Goal: Task Accomplishment & Management: Use online tool/utility

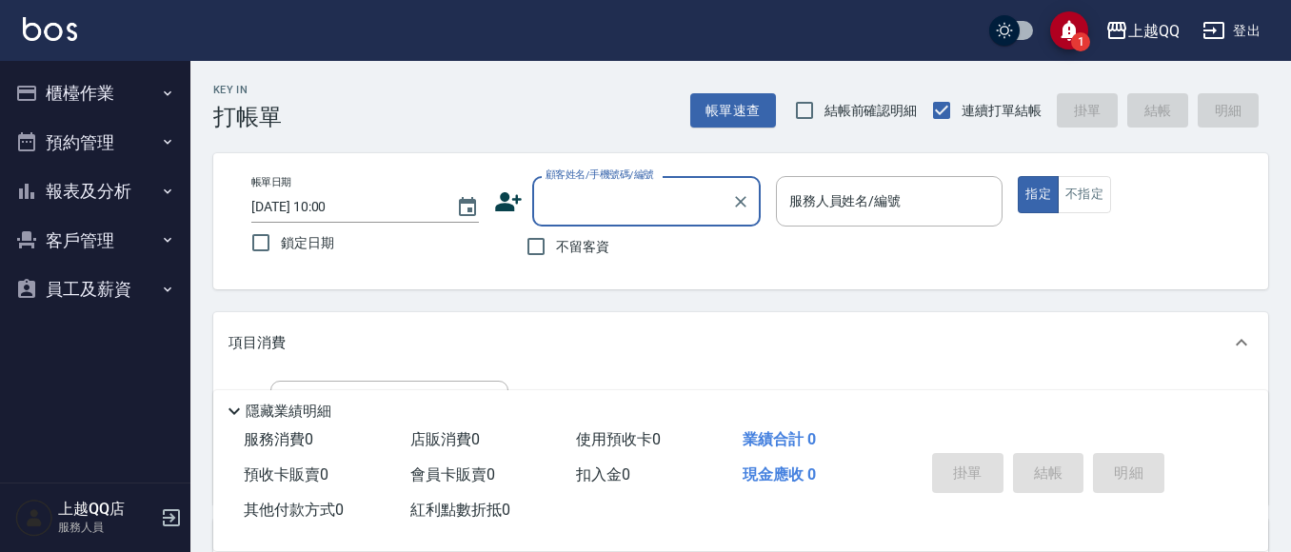
click at [102, 178] on button "報表及分析" at bounding box center [95, 192] width 175 height 50
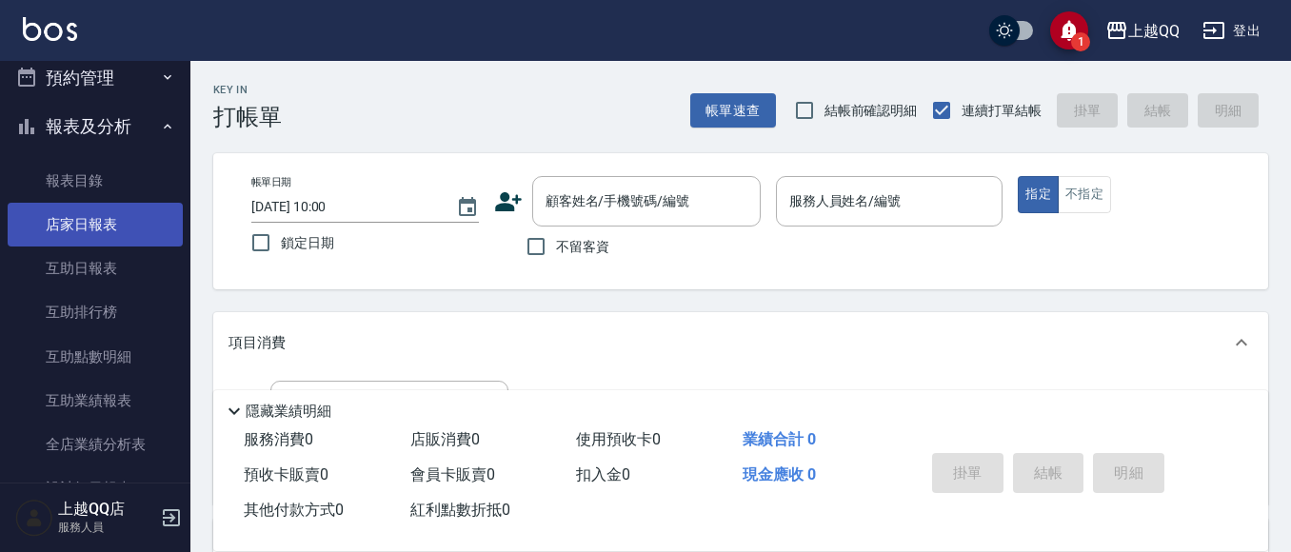
scroll to position [190, 0]
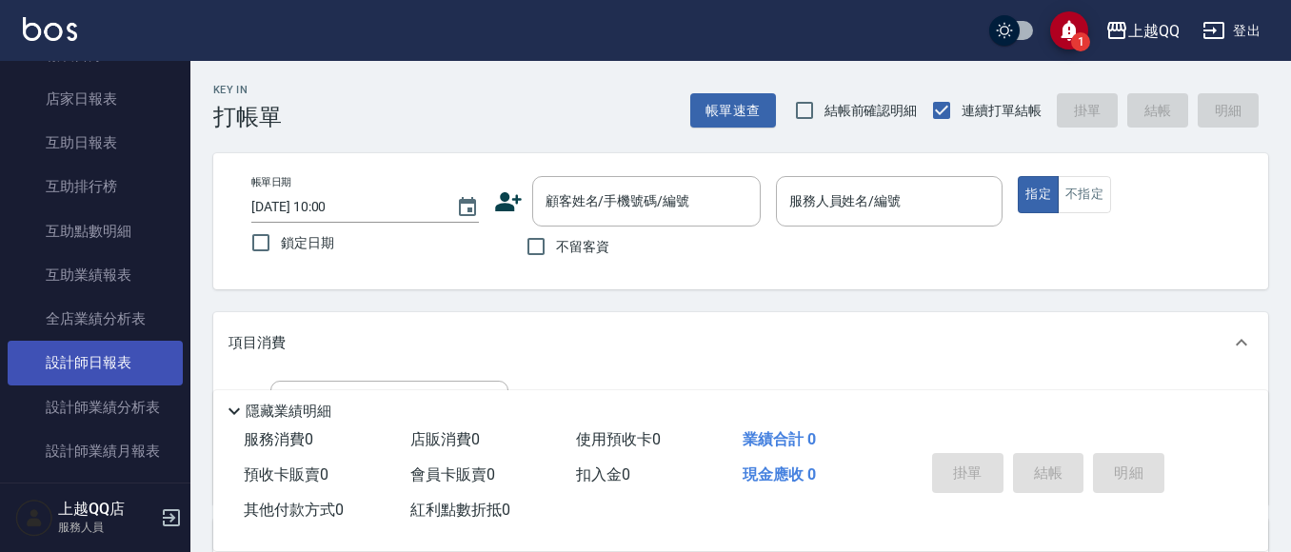
click at [137, 361] on link "設計師日報表" at bounding box center [95, 363] width 175 height 44
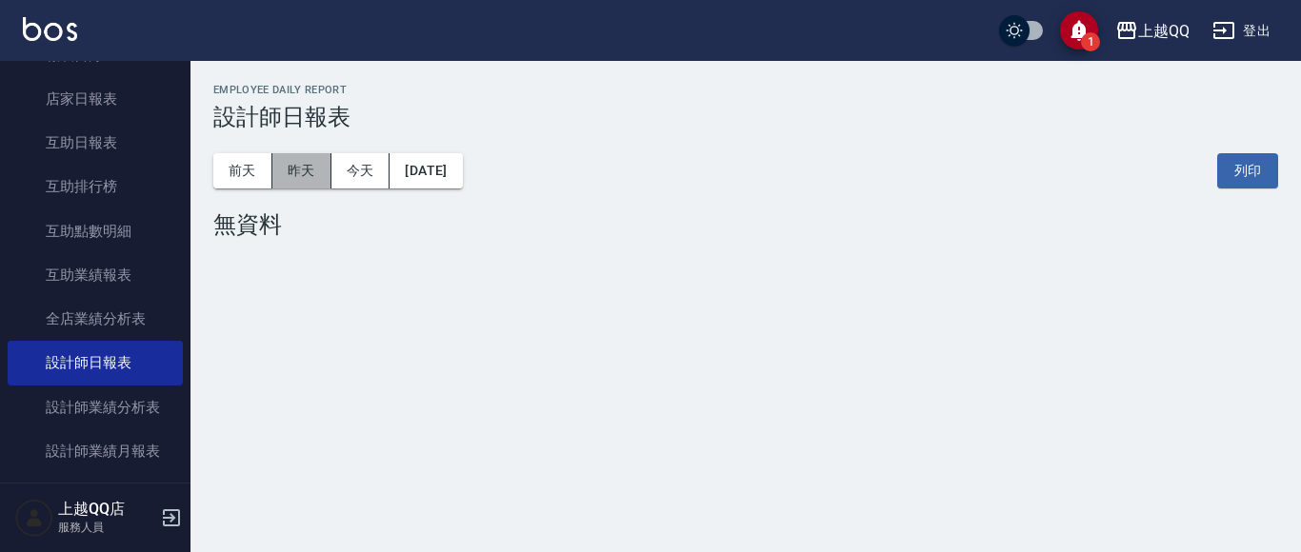
click at [298, 161] on button "昨天" at bounding box center [301, 170] width 59 height 35
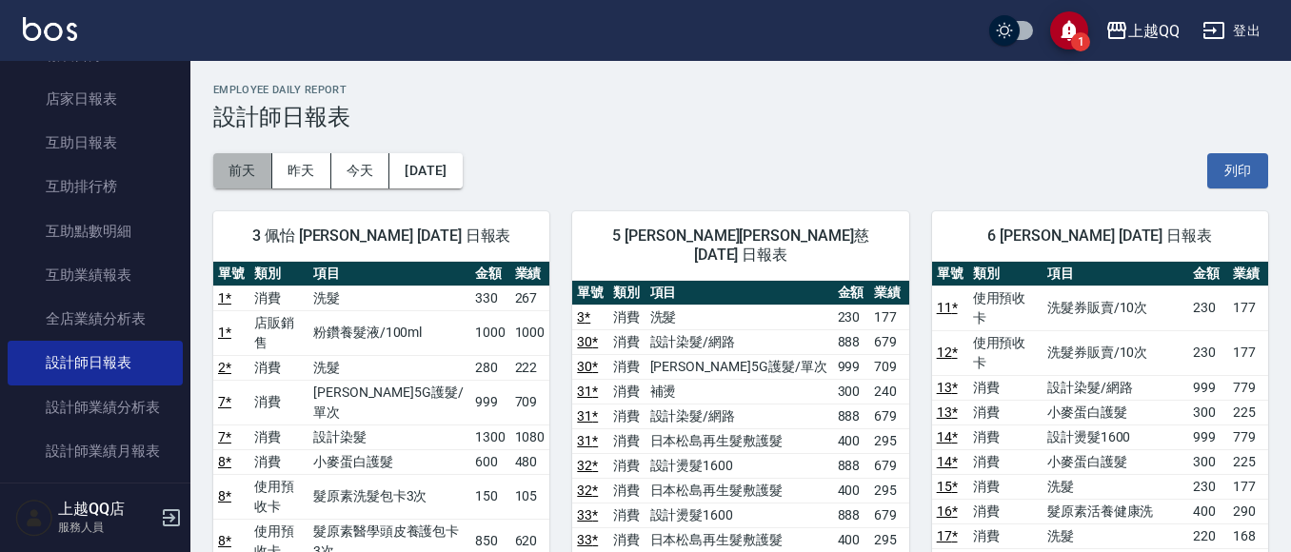
click at [261, 169] on button "前天" at bounding box center [242, 170] width 59 height 35
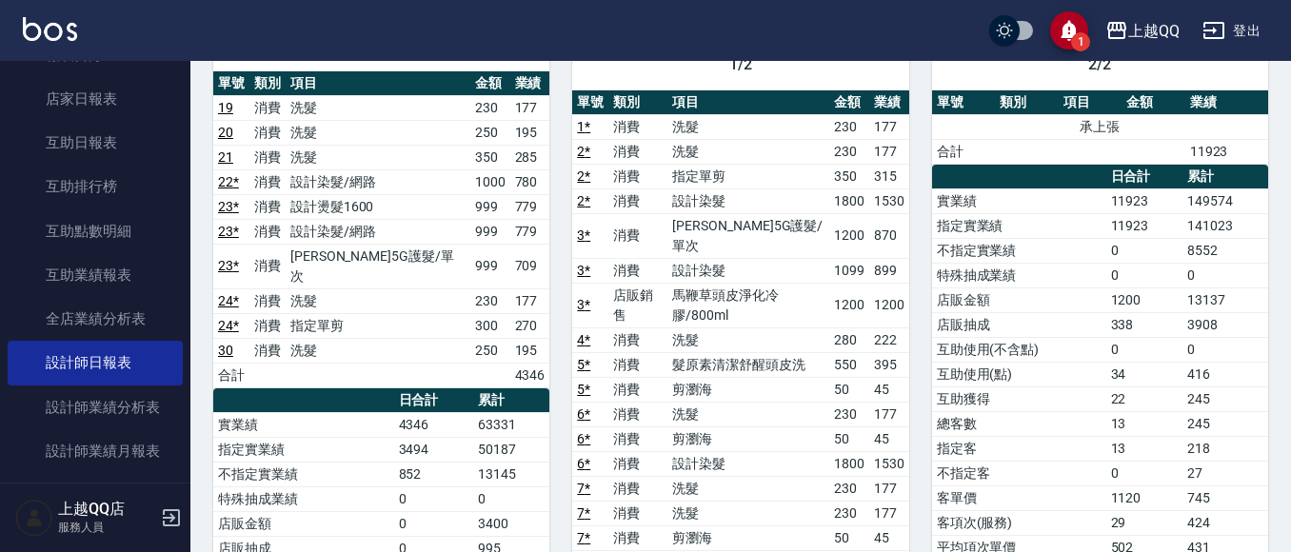
scroll to position [95, 0]
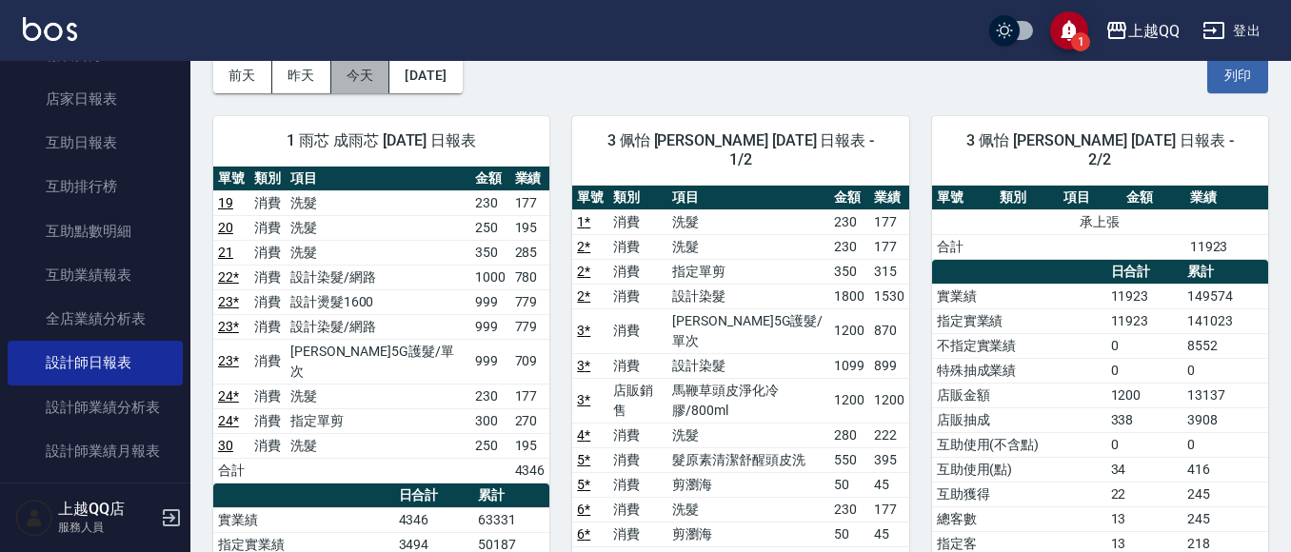
click at [362, 81] on button "今天" at bounding box center [360, 75] width 59 height 35
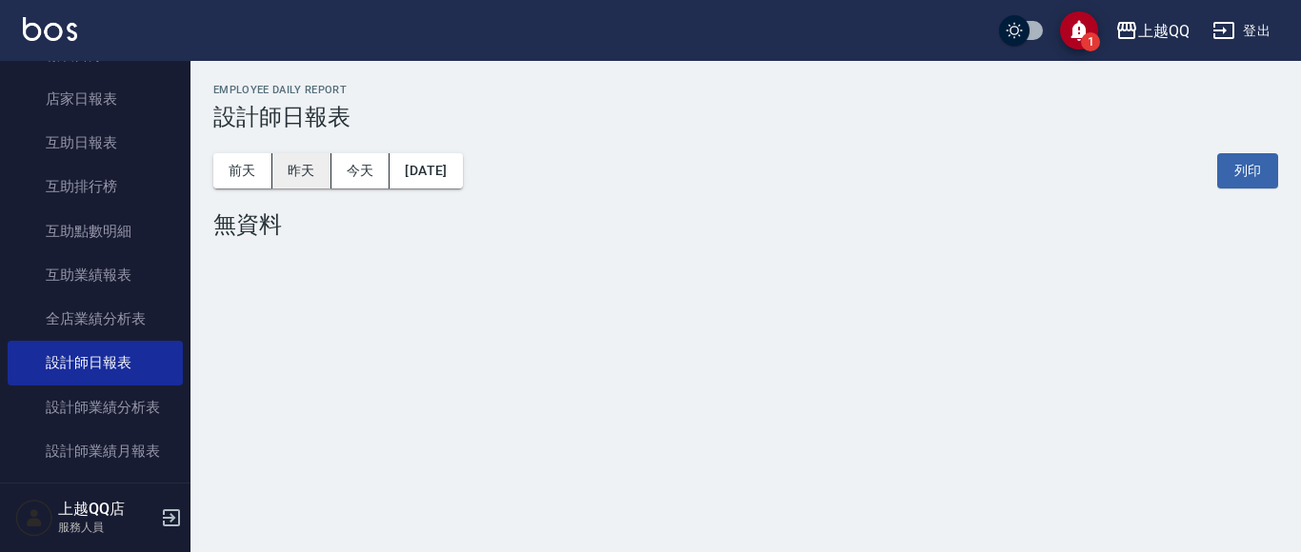
click at [320, 159] on button "昨天" at bounding box center [301, 170] width 59 height 35
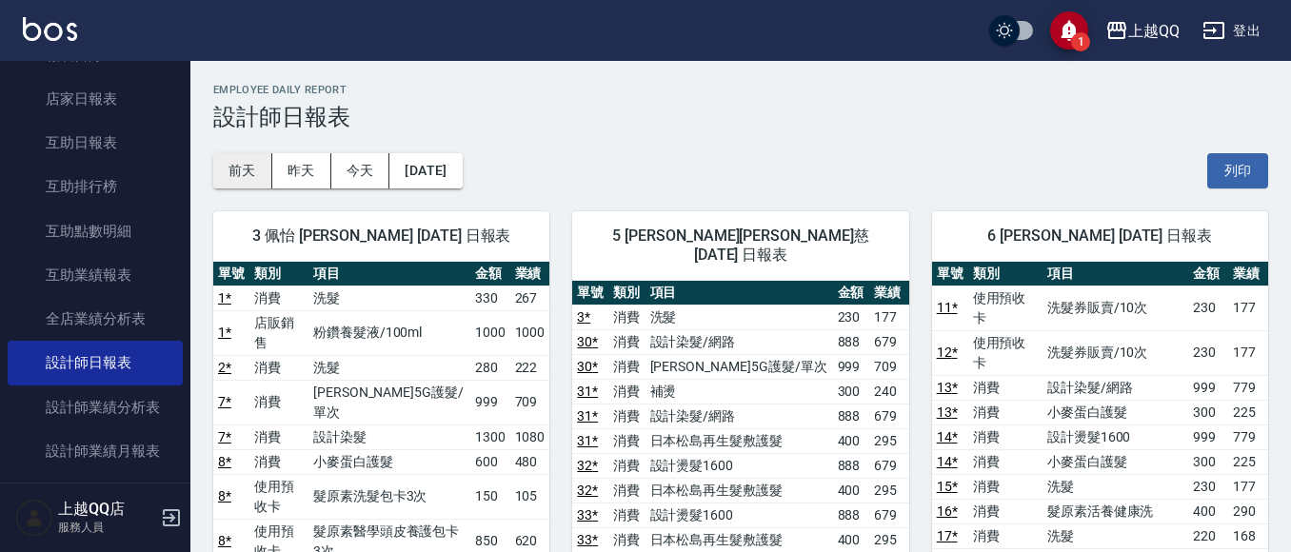
click at [238, 184] on button "前天" at bounding box center [242, 170] width 59 height 35
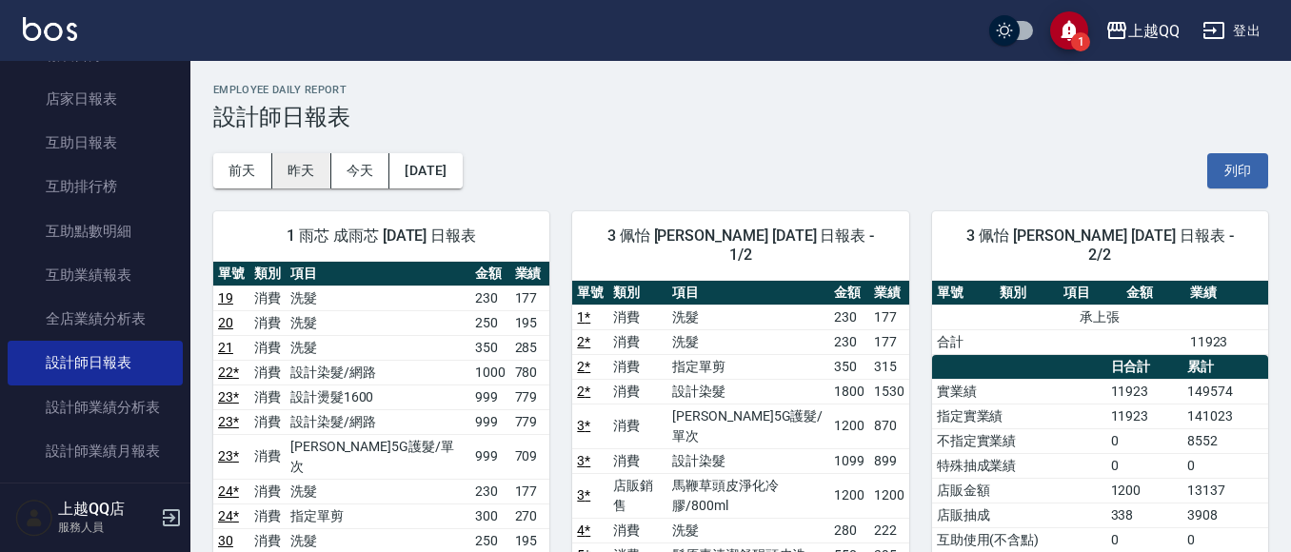
click at [299, 166] on button "昨天" at bounding box center [301, 170] width 59 height 35
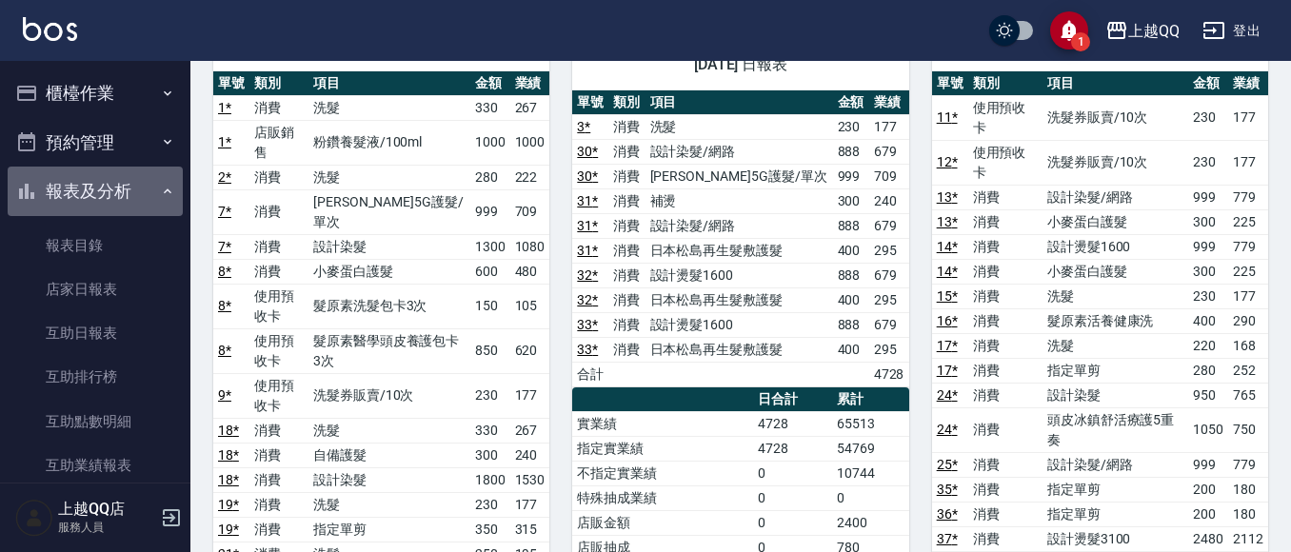
click at [142, 203] on button "報表及分析" at bounding box center [95, 192] width 175 height 50
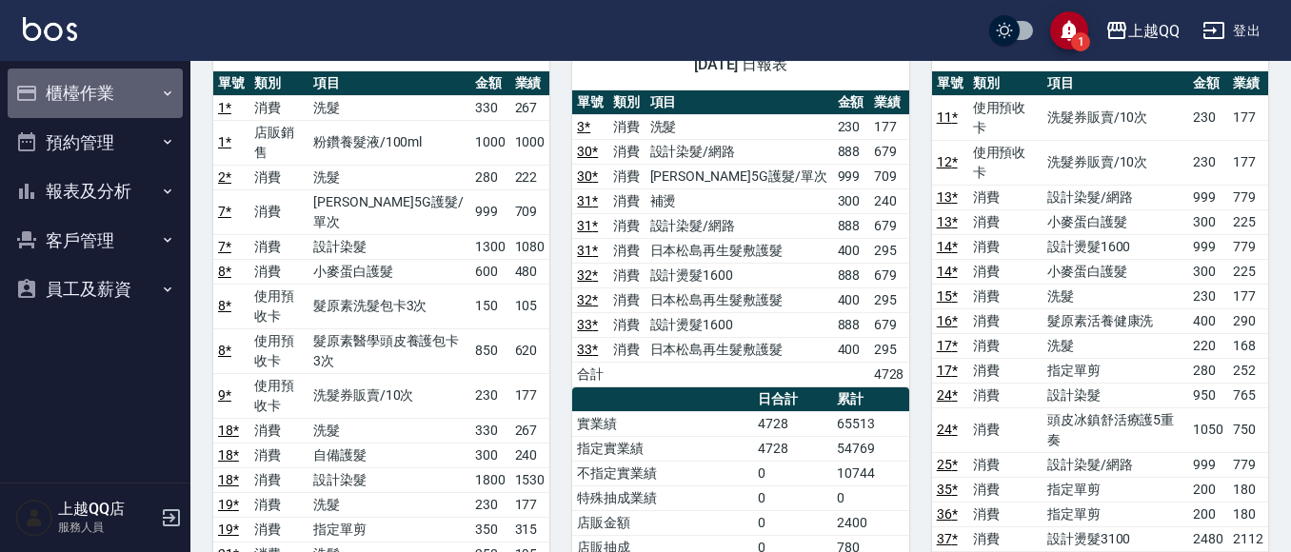
click at [145, 101] on button "櫃檯作業" at bounding box center [95, 94] width 175 height 50
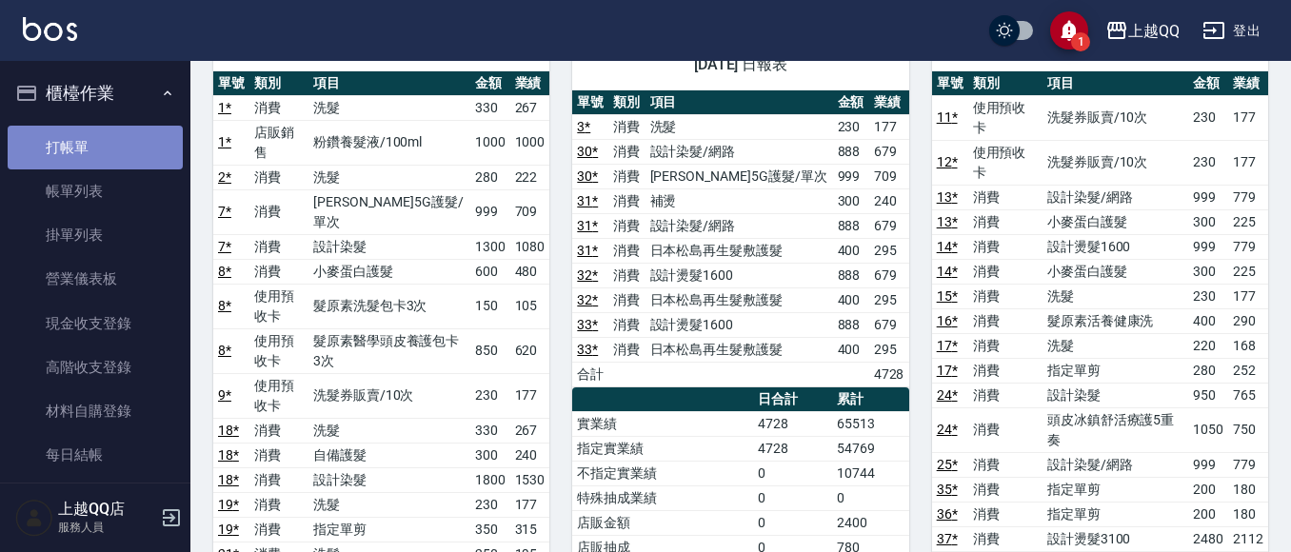
click at [124, 144] on link "打帳單" at bounding box center [95, 148] width 175 height 44
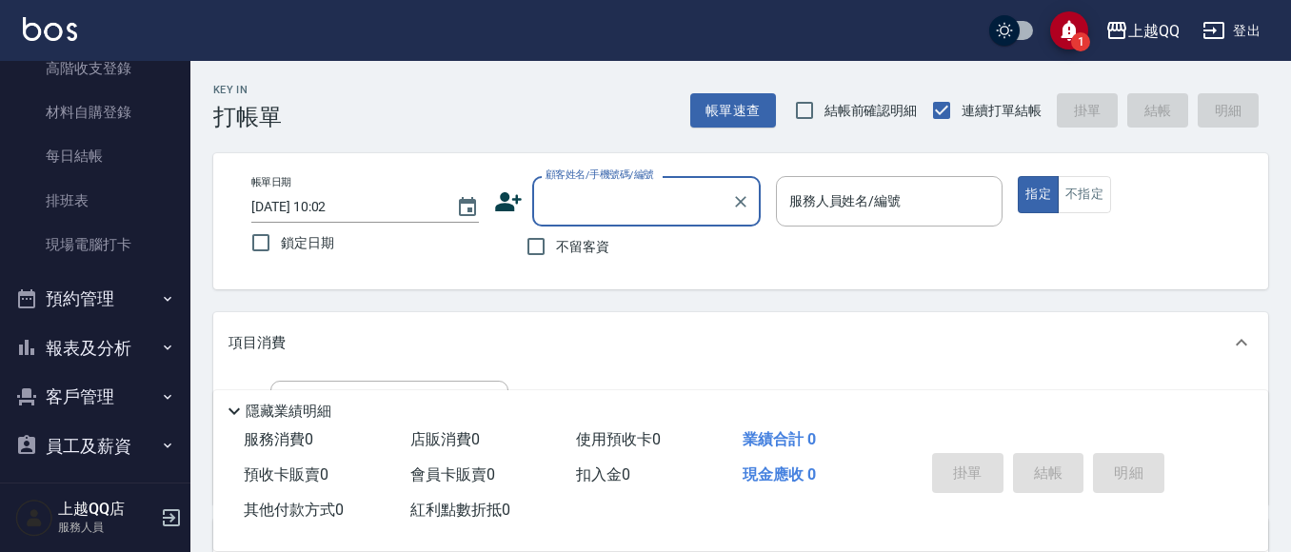
scroll to position [310, 0]
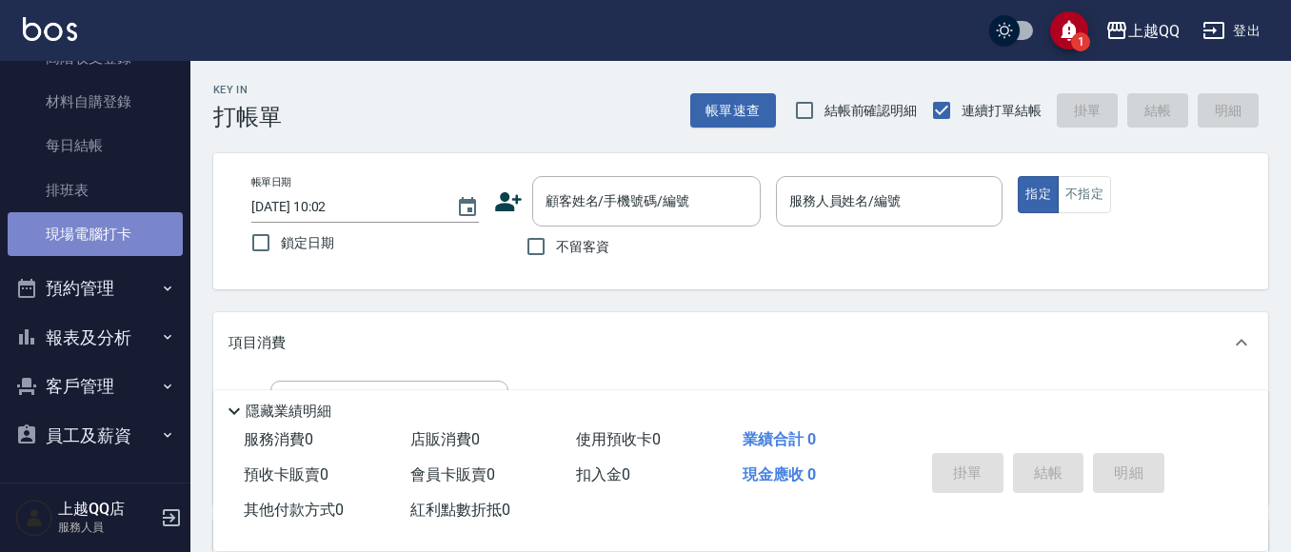
click at [108, 232] on link "現場電腦打卡" at bounding box center [95, 234] width 175 height 44
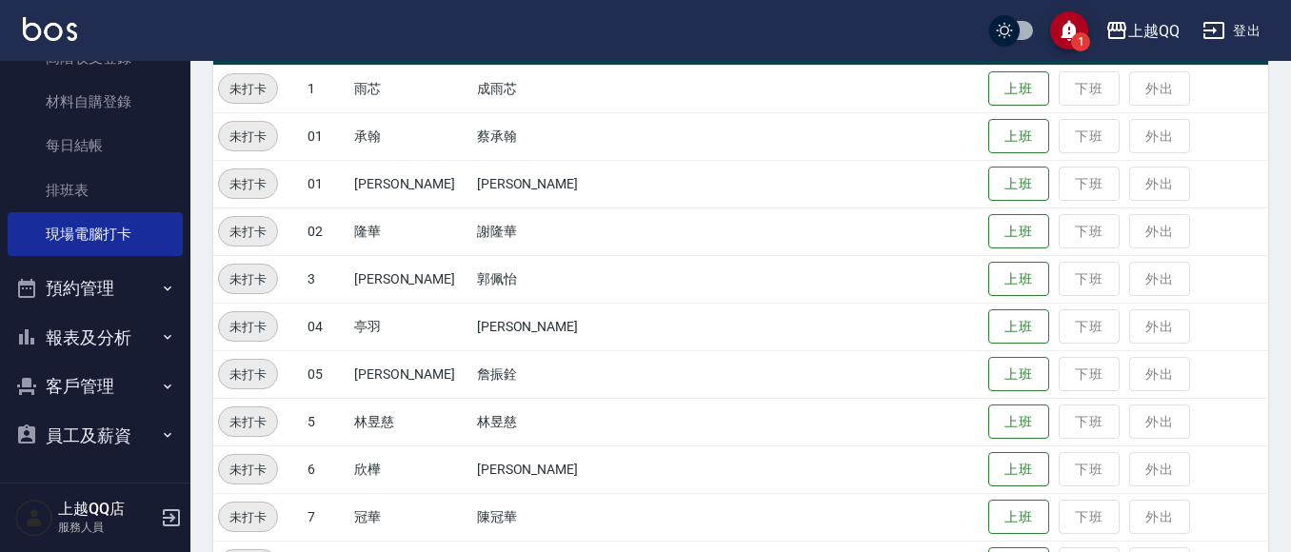
scroll to position [286, 0]
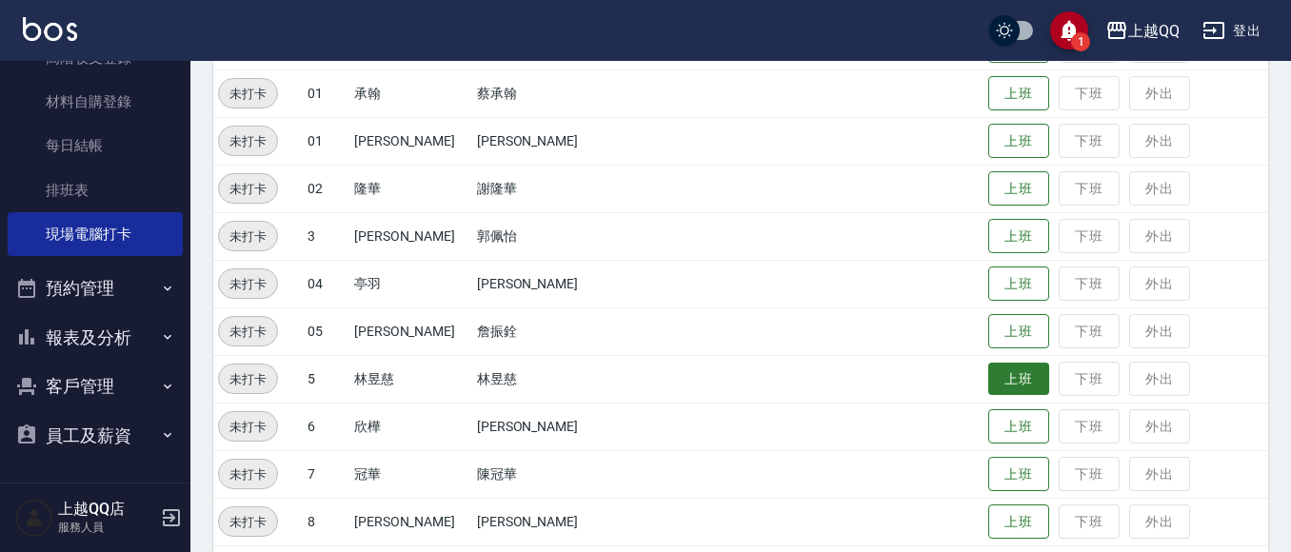
drag, startPoint x: 993, startPoint y: 379, endPoint x: 1004, endPoint y: 375, distance: 11.1
click at [995, 378] on button "上班" at bounding box center [1019, 379] width 61 height 33
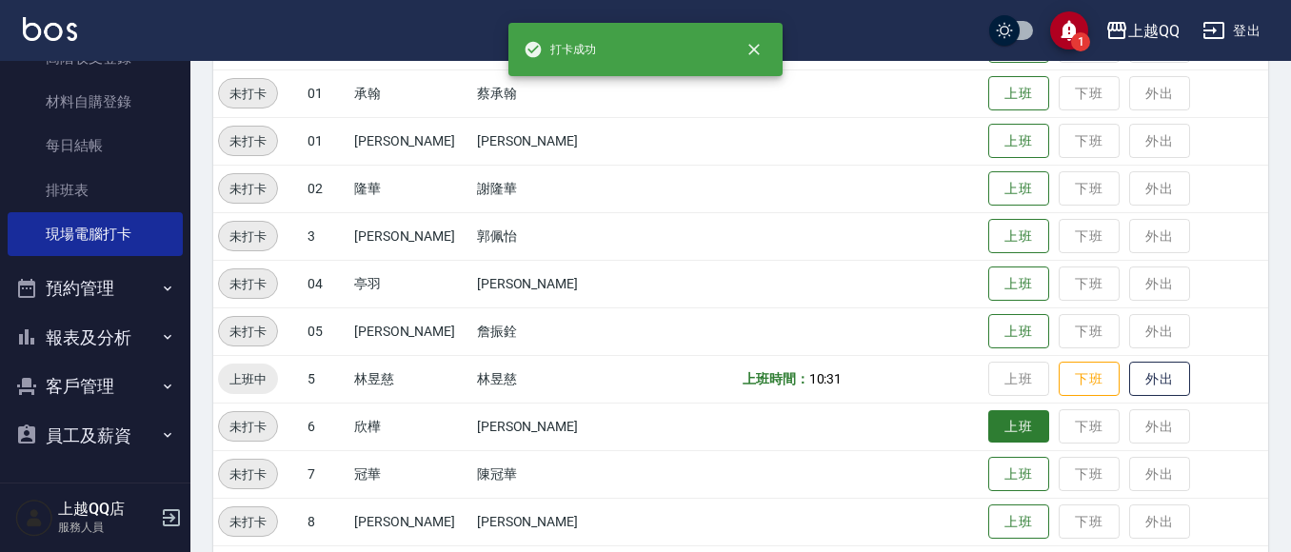
click at [1006, 427] on button "上班" at bounding box center [1019, 426] width 61 height 33
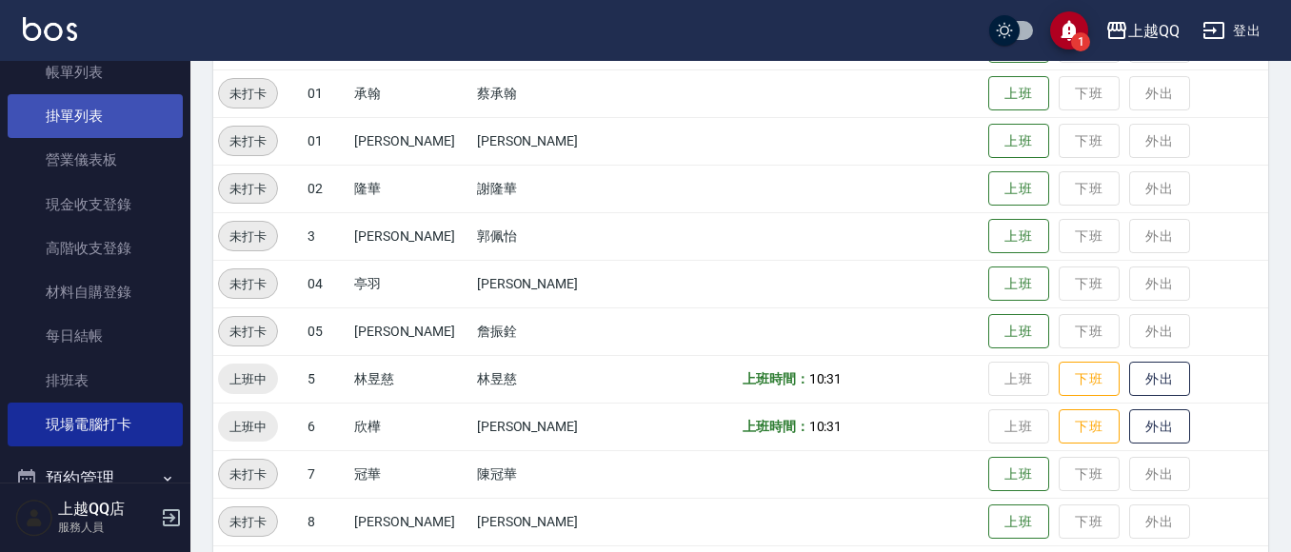
scroll to position [24, 0]
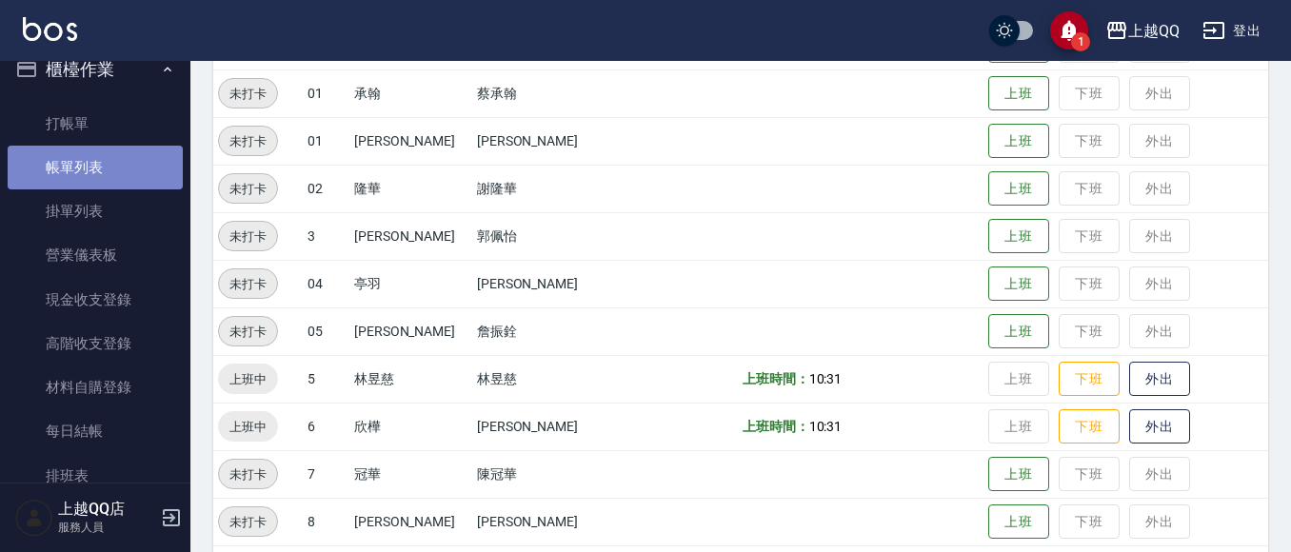
click at [97, 184] on link "帳單列表" at bounding box center [95, 168] width 175 height 44
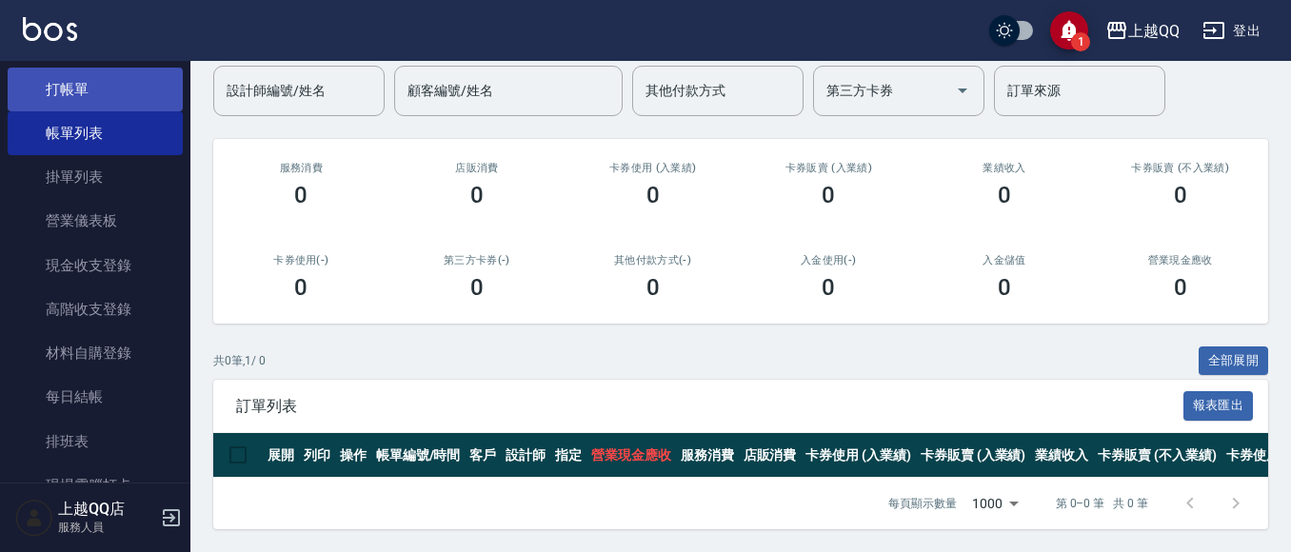
scroll to position [24, 0]
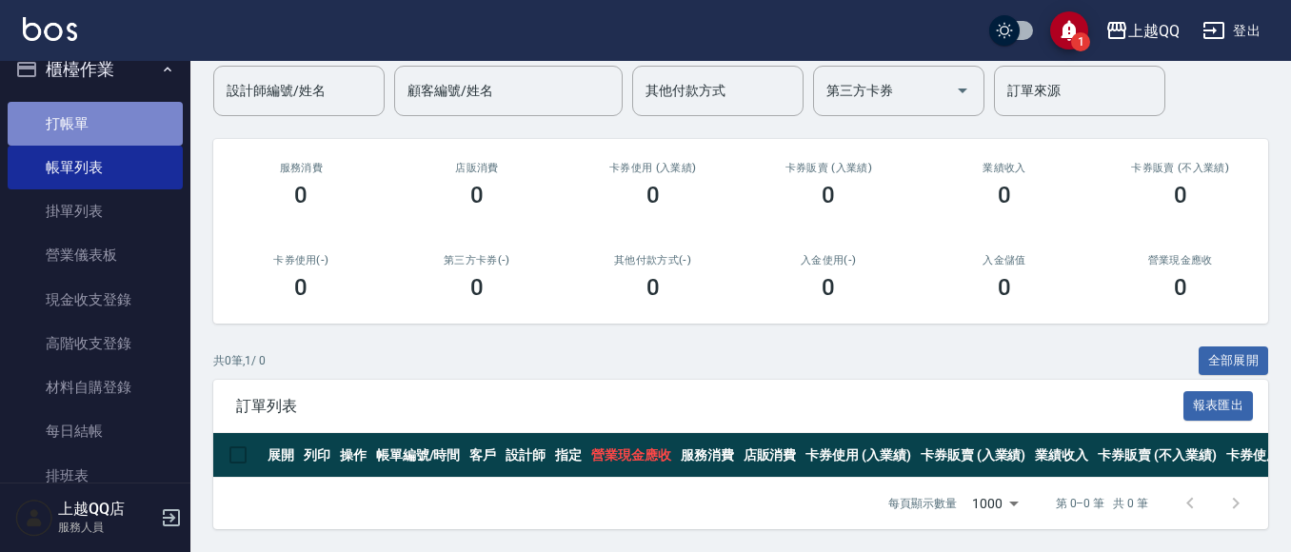
click at [124, 121] on link "打帳單" at bounding box center [95, 124] width 175 height 44
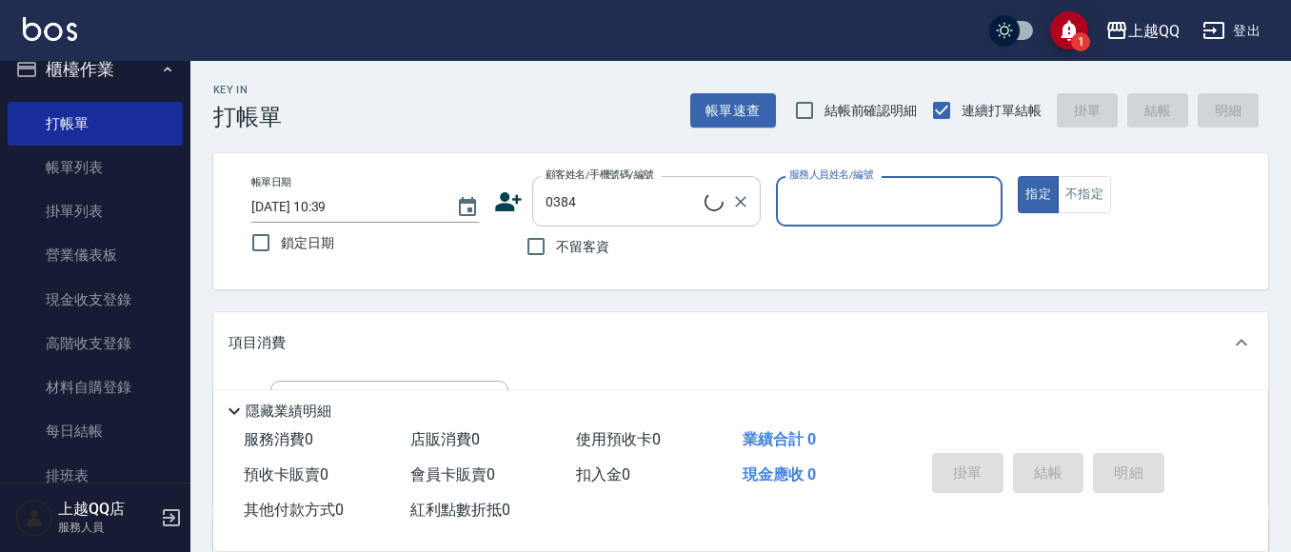
type input "[PERSON_NAME]/0918523952/0384"
type input "欣樺-6"
click at [512, 205] on icon at bounding box center [508, 202] width 29 height 29
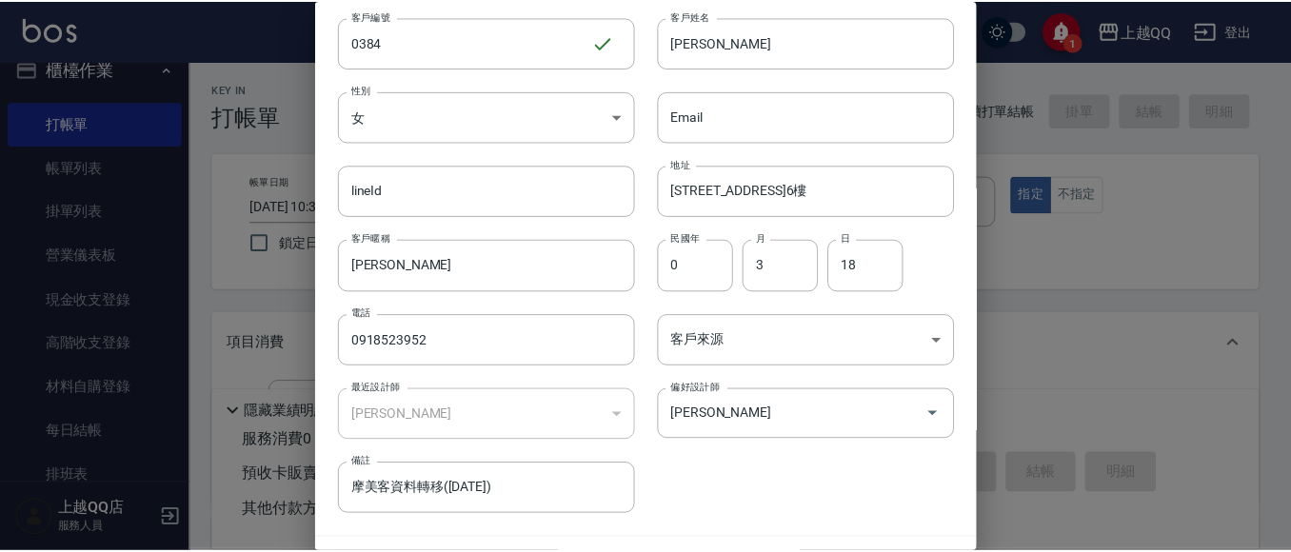
scroll to position [108, 0]
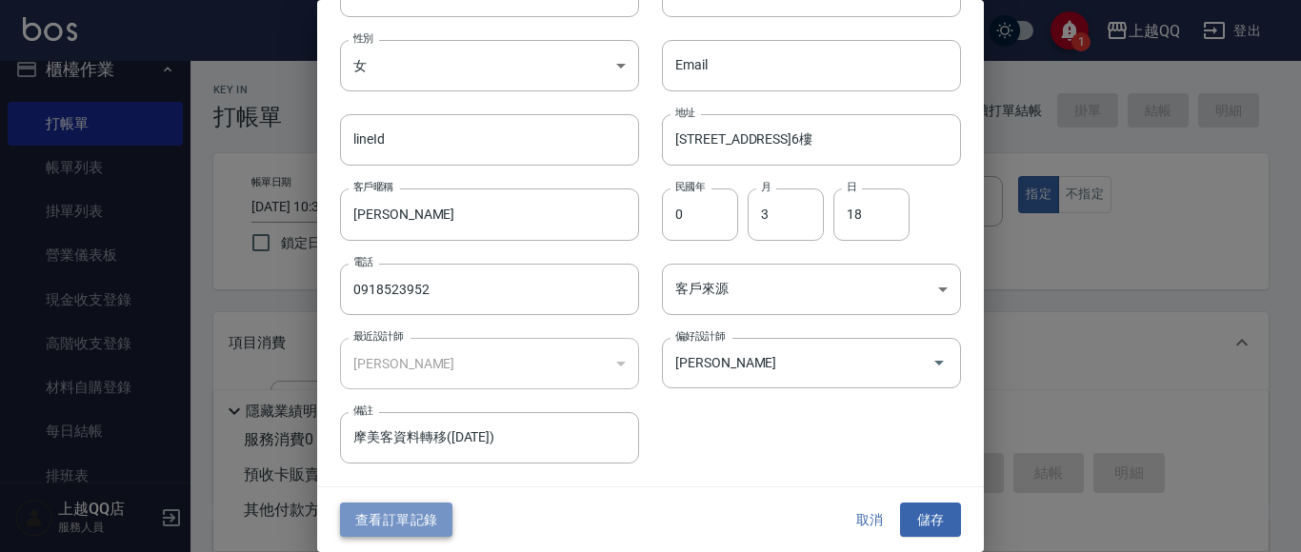
click at [414, 509] on button "查看訂單記錄" at bounding box center [396, 520] width 112 height 35
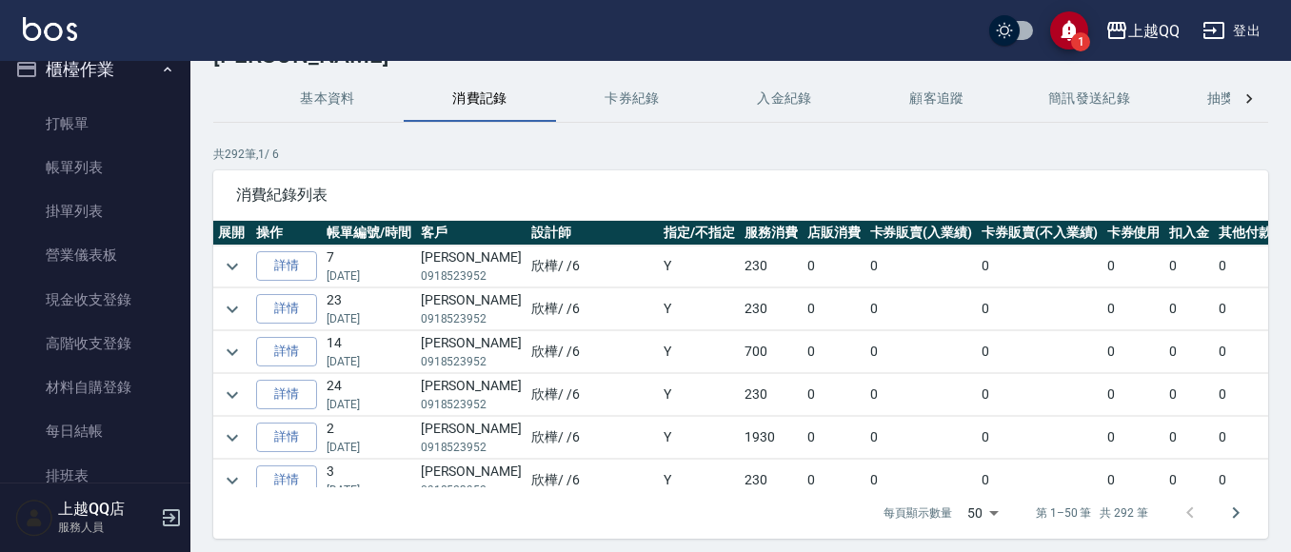
scroll to position [95, 0]
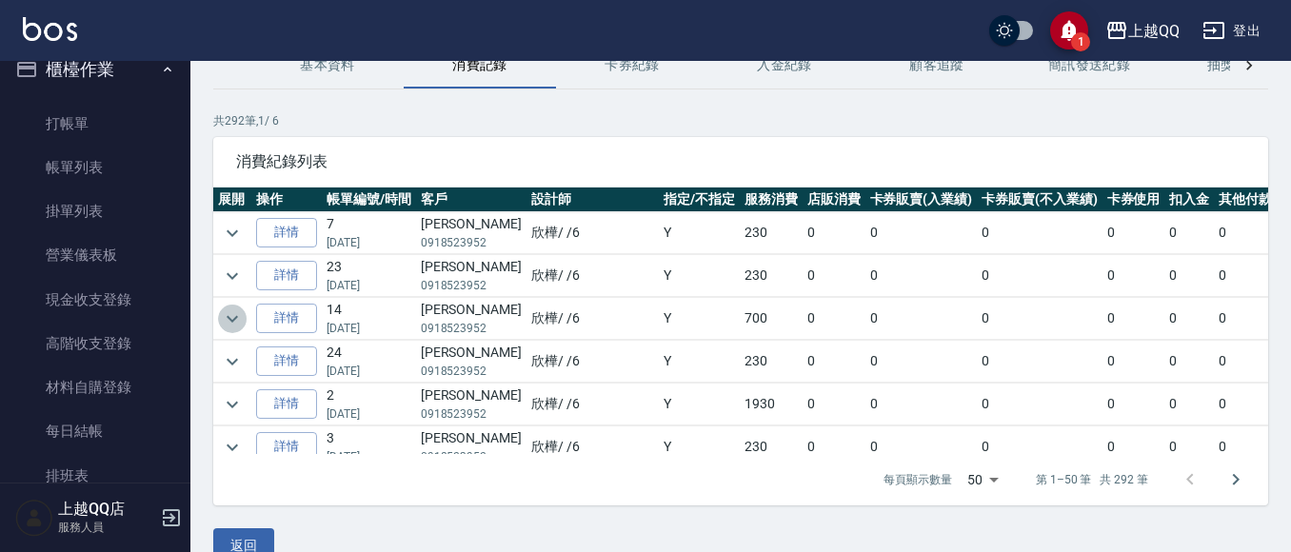
click at [238, 327] on icon "expand row" at bounding box center [232, 319] width 23 height 23
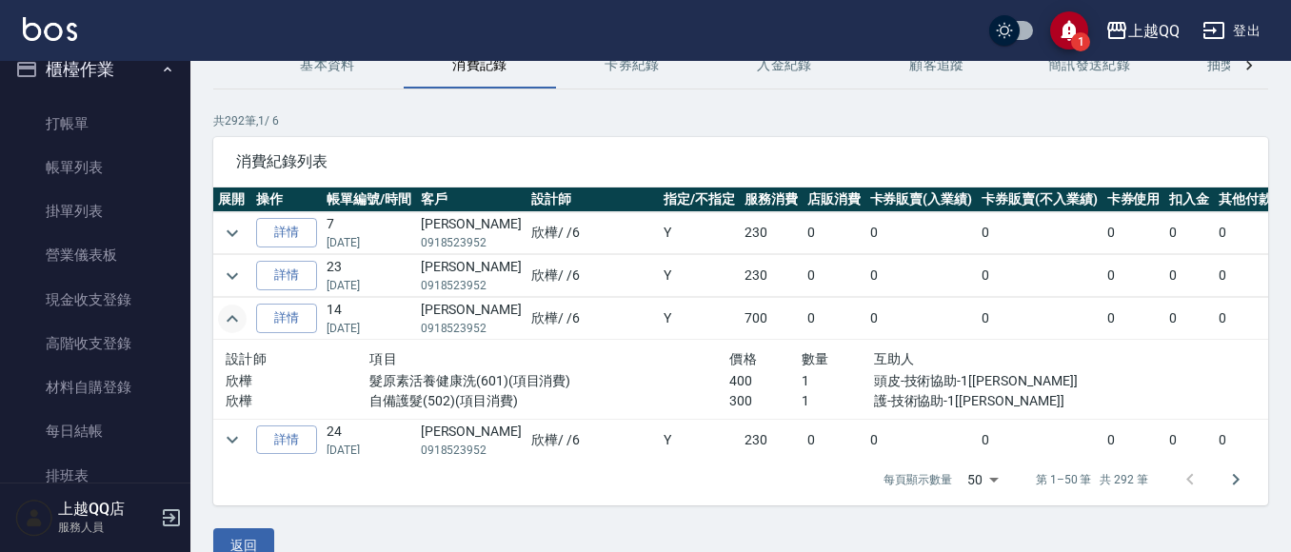
click at [238, 327] on icon "expand row" at bounding box center [232, 319] width 23 height 23
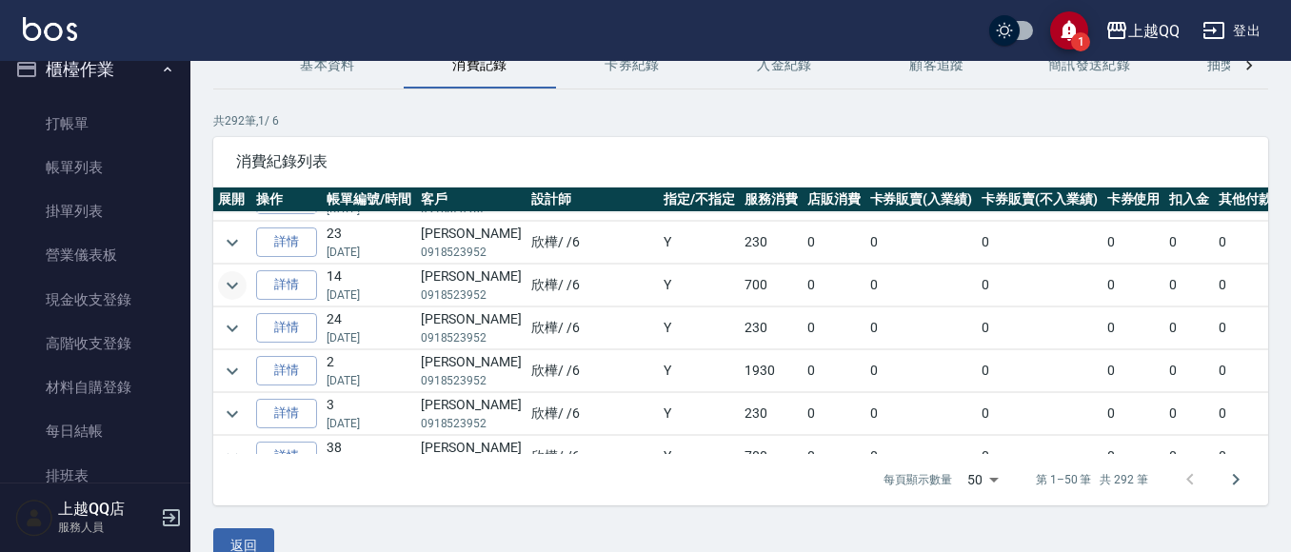
scroll to position [0, 0]
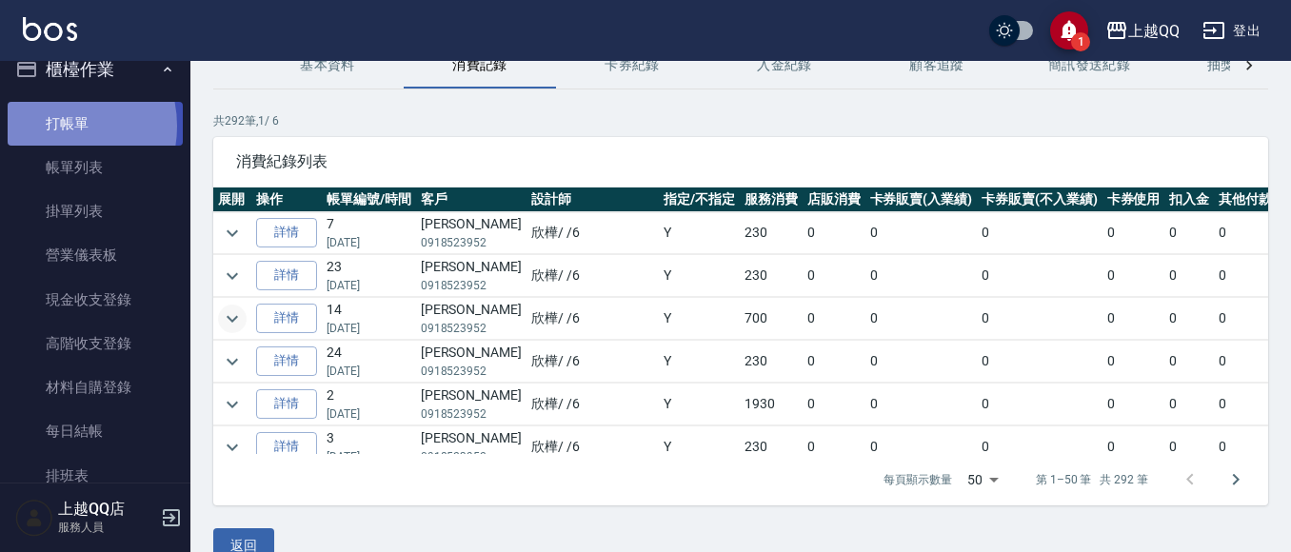
click at [50, 126] on link "打帳單" at bounding box center [95, 124] width 175 height 44
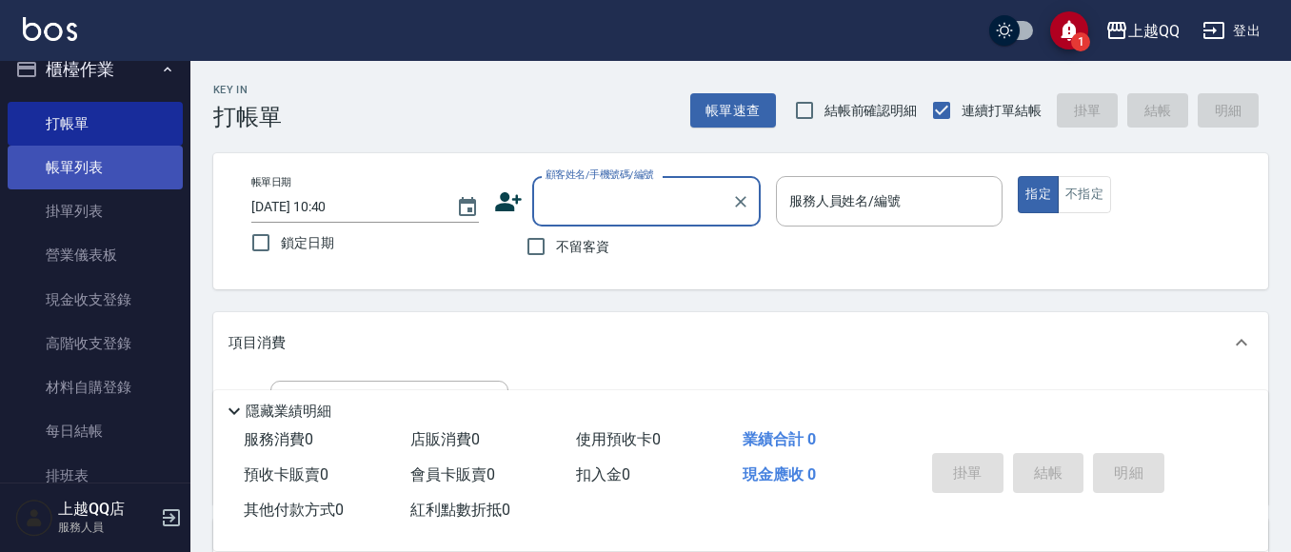
click at [90, 168] on link "帳單列表" at bounding box center [95, 168] width 175 height 44
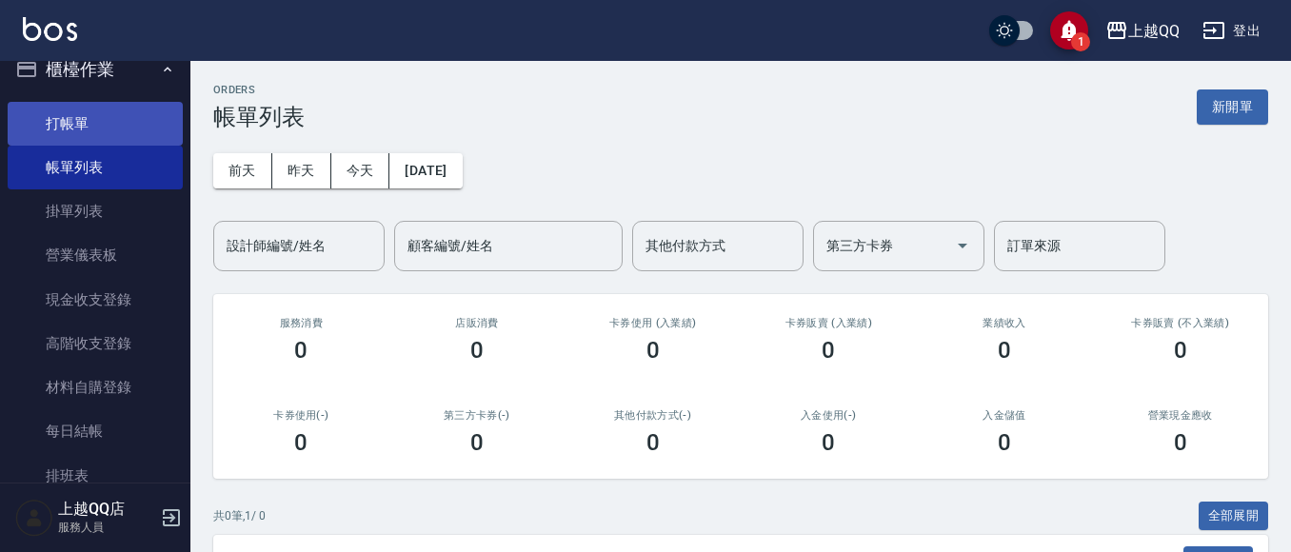
click at [64, 121] on link "打帳單" at bounding box center [95, 124] width 175 height 44
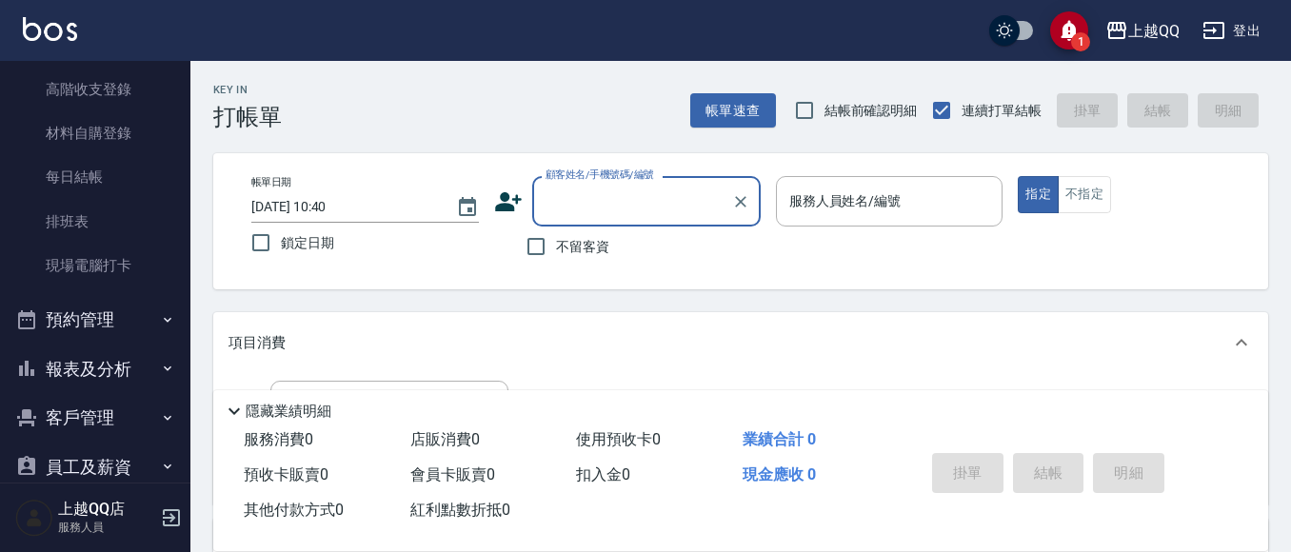
scroll to position [310, 0]
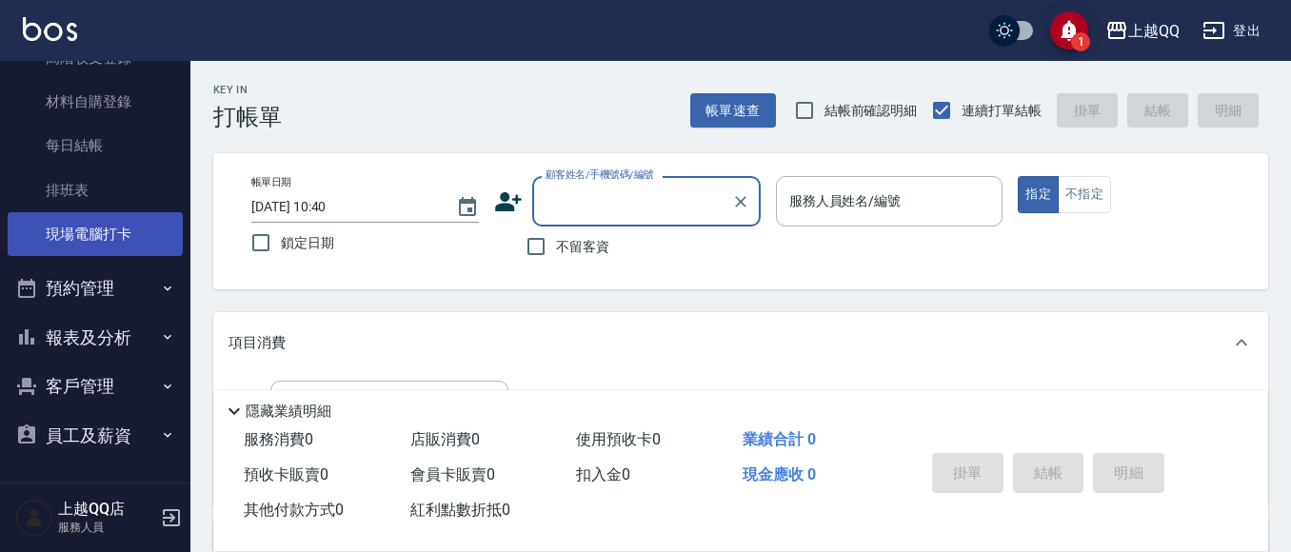
click at [114, 243] on link "現場電腦打卡" at bounding box center [95, 234] width 175 height 44
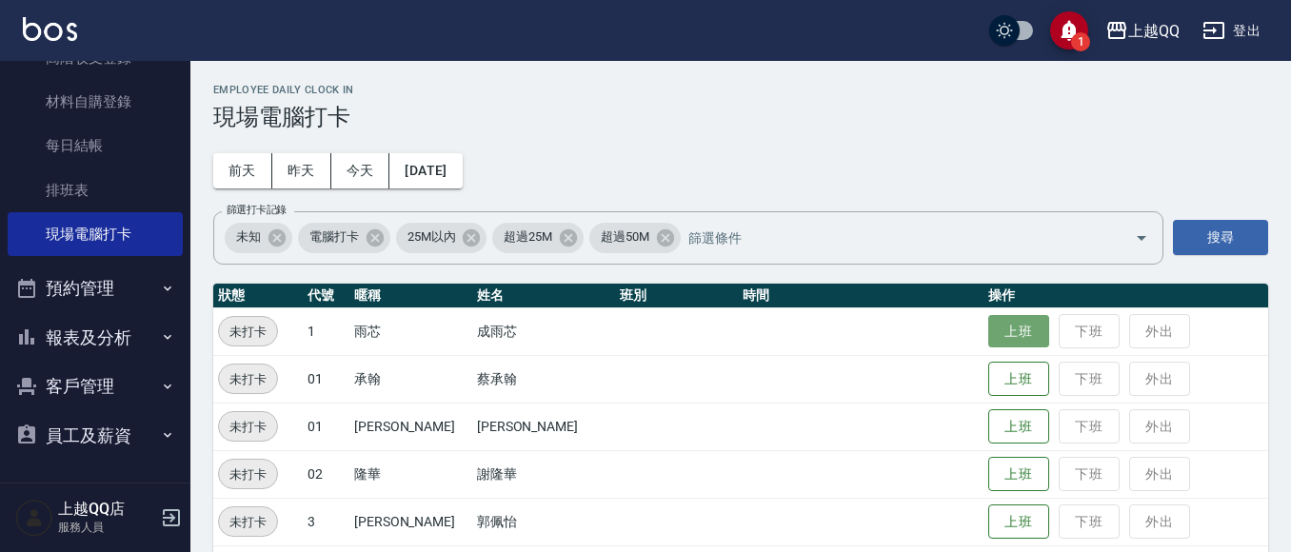
click at [1010, 330] on button "上班" at bounding box center [1019, 331] width 61 height 33
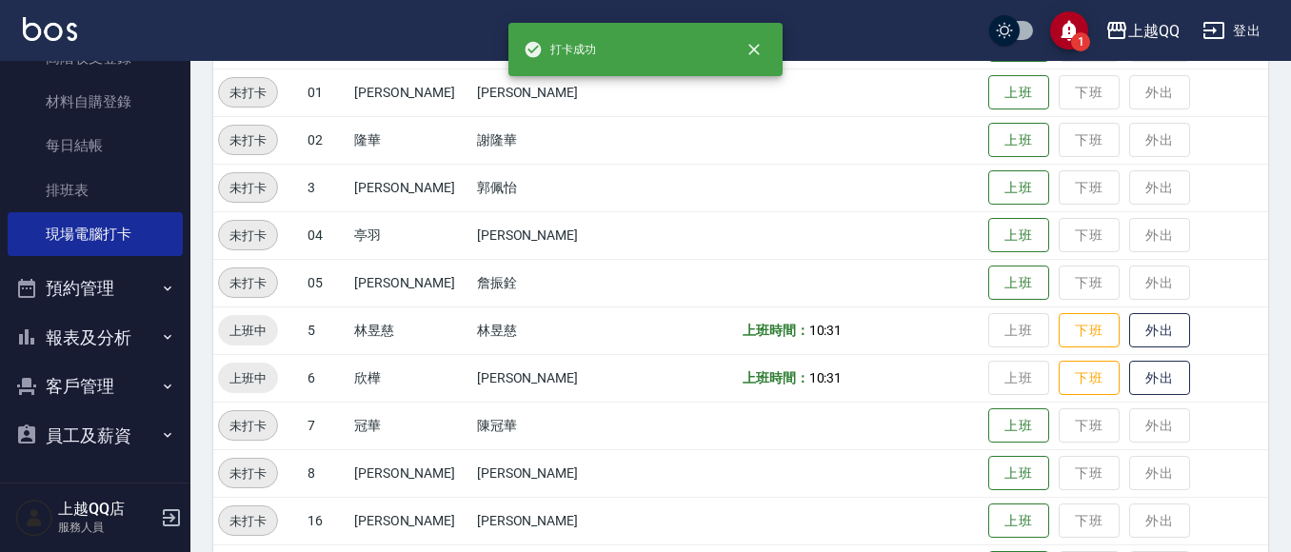
scroll to position [381, 0]
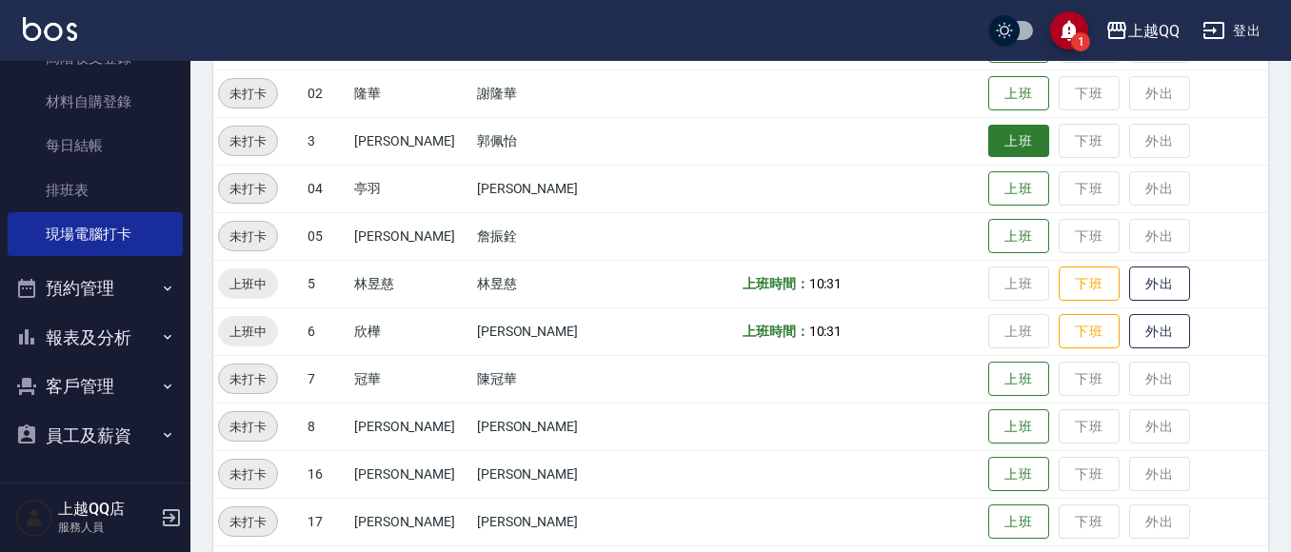
click at [1006, 128] on button "上班" at bounding box center [1019, 141] width 61 height 33
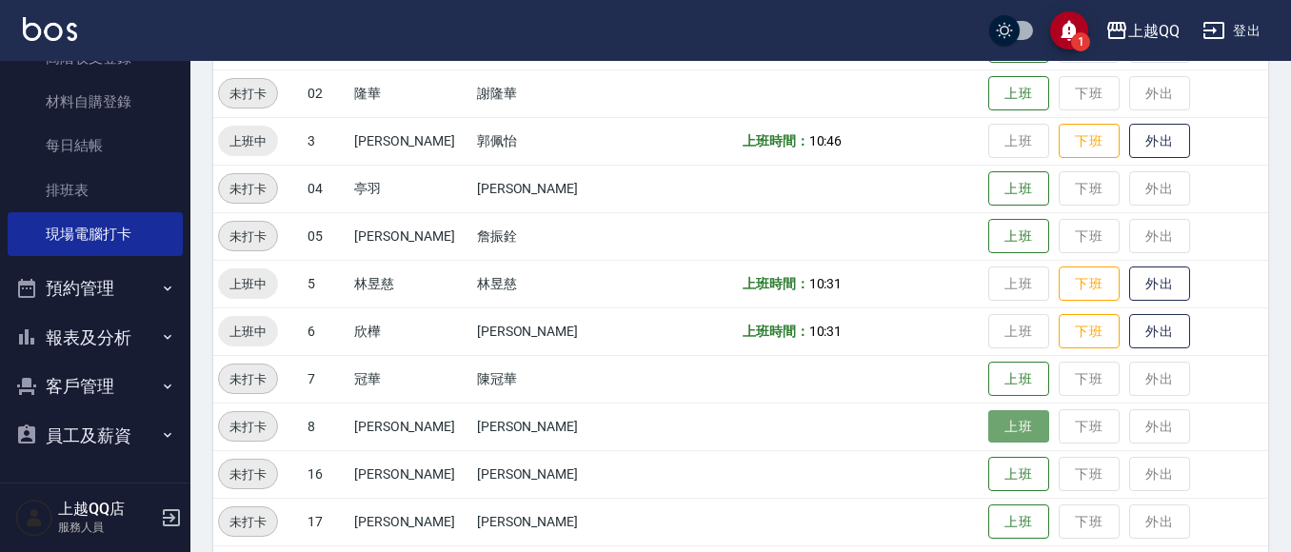
click at [990, 426] on button "上班" at bounding box center [1019, 426] width 61 height 33
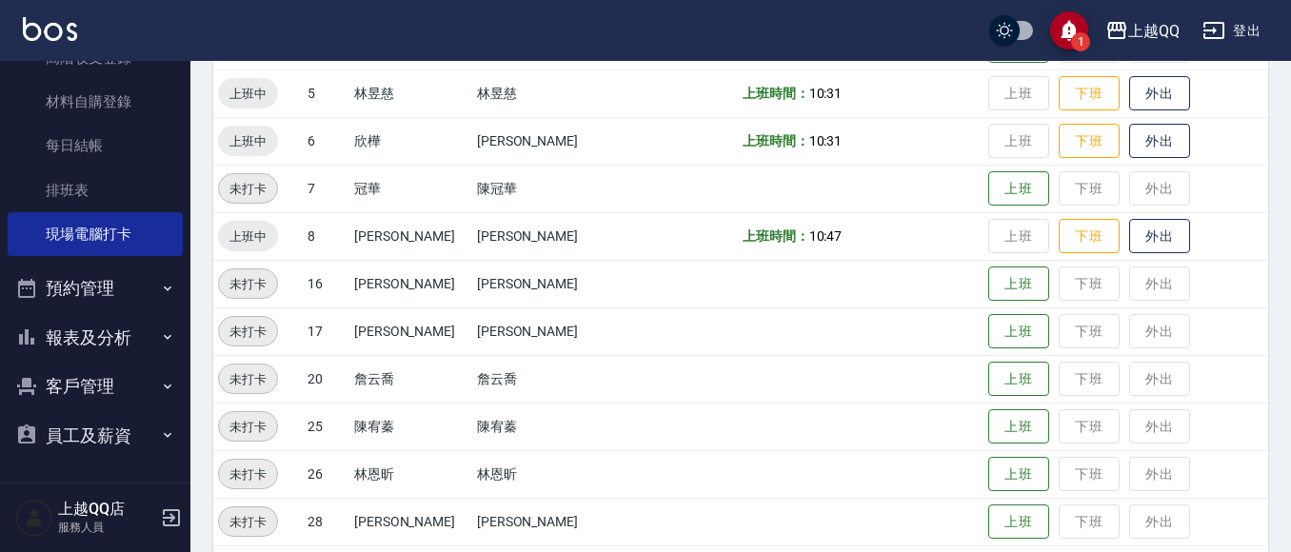
scroll to position [636, 0]
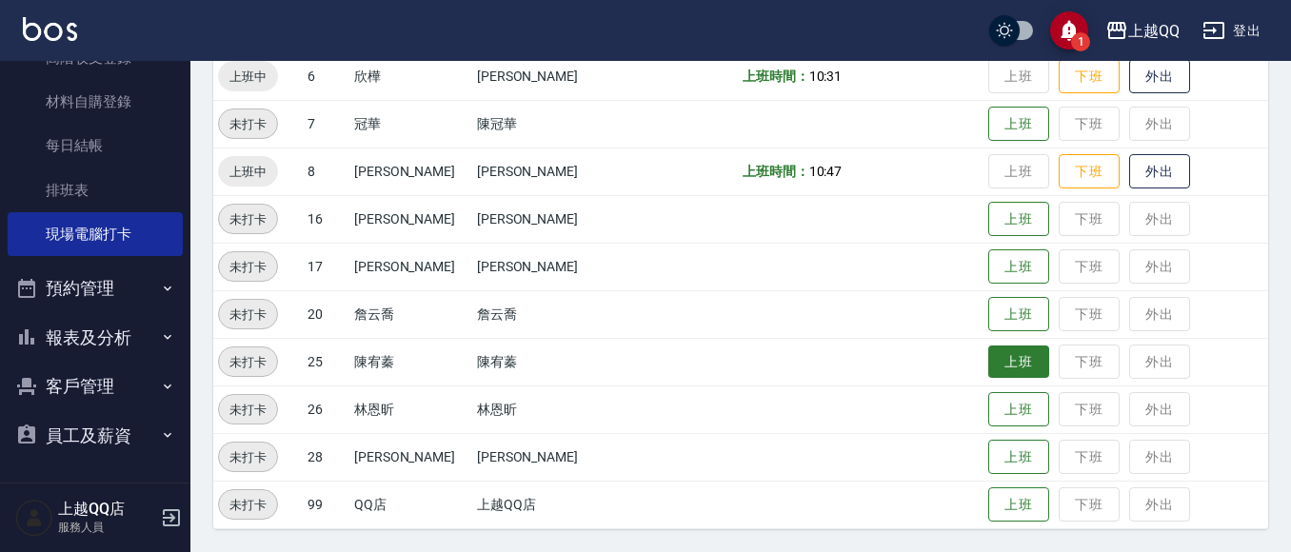
click at [1020, 346] on button "上班" at bounding box center [1019, 362] width 61 height 33
